Goal: Find specific page/section: Find specific page/section

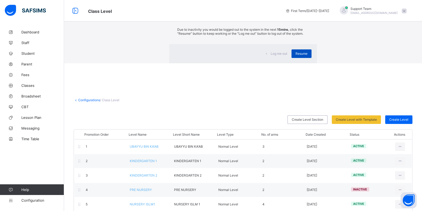
click at [296, 56] on span "Resume" at bounding box center [302, 54] width 12 height 4
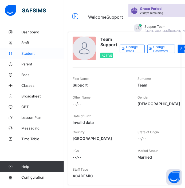
click at [27, 54] on span "Student" at bounding box center [42, 53] width 43 height 4
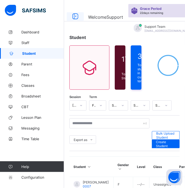
click at [74, 17] on icon at bounding box center [75, 17] width 9 height 8
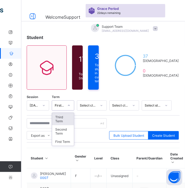
click at [65, 108] on div at bounding box center [69, 106] width 10 height 10
click at [63, 119] on div "Third Term" at bounding box center [63, 119] width 22 height 12
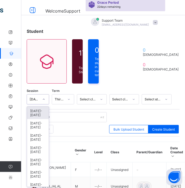
scroll to position [7, 0]
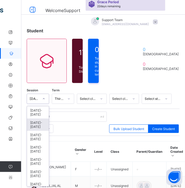
click at [40, 123] on div "[DATE]-[DATE]" at bounding box center [38, 125] width 22 height 12
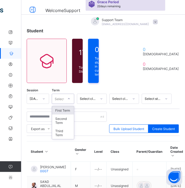
click at [59, 100] on div "Select..." at bounding box center [61, 99] width 12 height 10
click at [60, 131] on div "Third Term" at bounding box center [63, 133] width 22 height 12
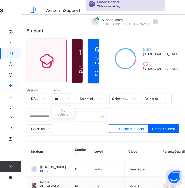
type input "***"
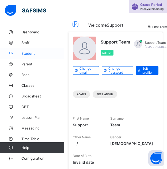
click at [33, 54] on span "Student" at bounding box center [42, 53] width 43 height 4
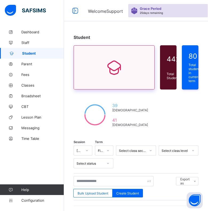
drag, startPoint x: 160, startPoint y: 0, endPoint x: 74, endPoint y: 79, distance: 116.6
click at [74, 79] on div at bounding box center [114, 67] width 81 height 44
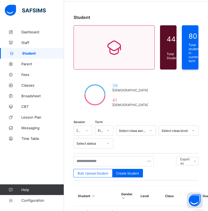
click at [78, 136] on div "2025-2026" at bounding box center [83, 131] width 19 height 10
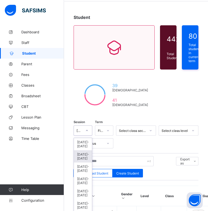
scroll to position [26, 0]
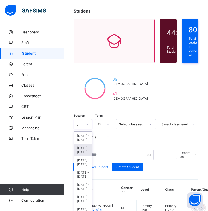
click at [83, 149] on div "2024-2025" at bounding box center [83, 150] width 18 height 12
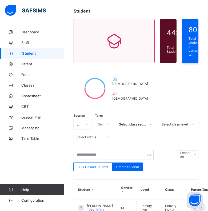
click at [101, 122] on div "Select..." at bounding box center [104, 124] width 12 height 10
click at [103, 159] on div "Third Term" at bounding box center [104, 162] width 18 height 12
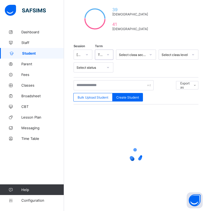
scroll to position [0, 0]
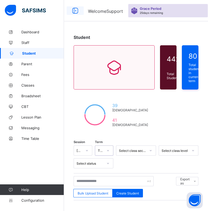
click at [72, 12] on icon at bounding box center [75, 11] width 9 height 8
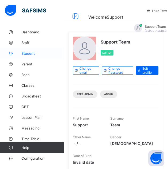
click at [30, 51] on link "Student" at bounding box center [32, 53] width 64 height 11
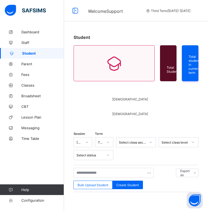
drag, startPoint x: 165, startPoint y: 0, endPoint x: 68, endPoint y: 32, distance: 102.1
click at [68, 32] on div "Student Total Student Active Student Deactivated Student Total students in curr…" at bounding box center [136, 164] width 144 height 275
click at [73, 11] on icon at bounding box center [75, 11] width 9 height 8
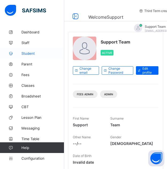
click at [33, 52] on span "Student" at bounding box center [42, 53] width 43 height 4
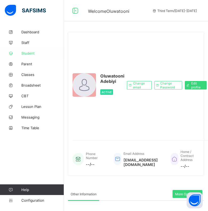
click at [34, 53] on span "Student" at bounding box center [42, 53] width 43 height 4
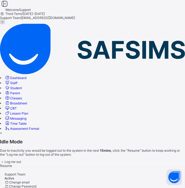
click at [12, 164] on span "Resume" at bounding box center [6, 166] width 12 height 4
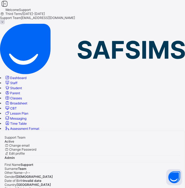
click at [22, 86] on span "Student" at bounding box center [16, 88] width 12 height 4
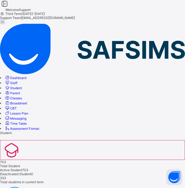
click at [9, 8] on icon at bounding box center [4, 4] width 9 height 8
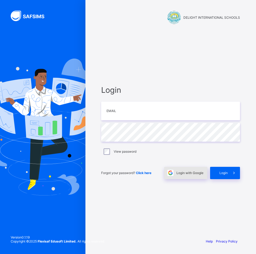
click at [178, 170] on div "Login with Google" at bounding box center [185, 173] width 43 height 12
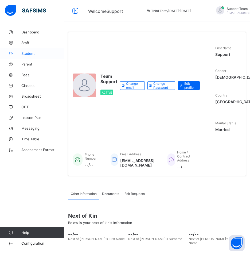
click at [31, 52] on span "Student" at bounding box center [42, 53] width 43 height 4
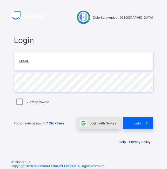
click at [100, 122] on span "Login with Google" at bounding box center [102, 123] width 27 height 4
click at [106, 124] on span "Login with Google" at bounding box center [102, 123] width 27 height 4
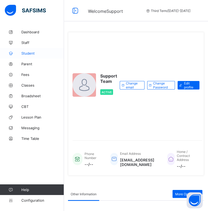
drag, startPoint x: 170, startPoint y: 15, endPoint x: 33, endPoint y: 54, distance: 143.2
click at [33, 54] on span "Student" at bounding box center [42, 53] width 43 height 4
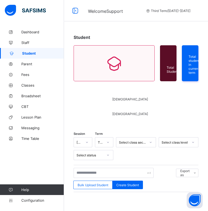
click at [76, 5] on div "Welcome Support Third Term / [DATE]-[DATE] Support Team [EMAIL_ADDRESS][DOMAIN_…" at bounding box center [104, 10] width 208 height 21
click at [75, 11] on icon at bounding box center [75, 11] width 9 height 8
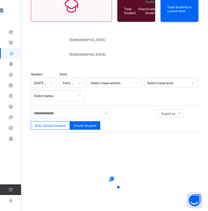
scroll to position [54, 0]
